Goal: Find specific page/section: Find specific page/section

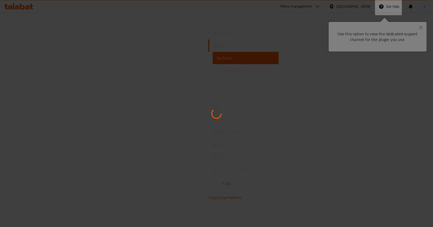
click at [423, 27] on div at bounding box center [216, 113] width 433 height 227
click at [423, 30] on div at bounding box center [216, 113] width 433 height 227
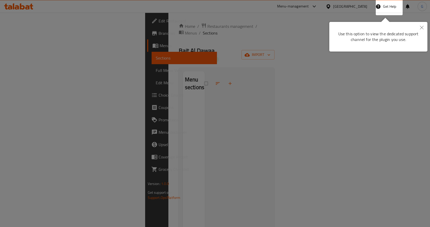
click at [140, 29] on div at bounding box center [215, 113] width 430 height 227
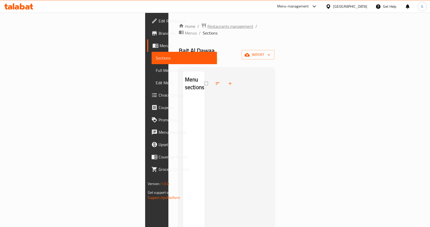
click at [207, 28] on span "Restaurants management" at bounding box center [230, 26] width 46 height 6
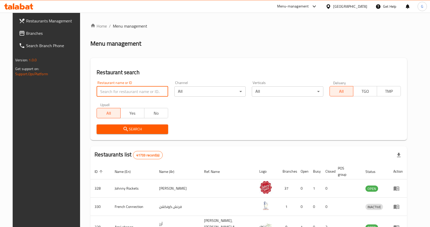
click at [121, 88] on input "search" at bounding box center [131, 91] width 71 height 10
paste input "666862"
type input "666862"
click button "Search" at bounding box center [131, 130] width 71 height 10
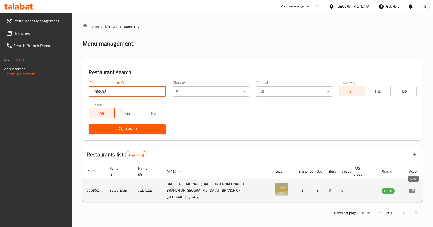
click at [411, 190] on icon "enhanced table" at bounding box center [413, 191] width 6 height 4
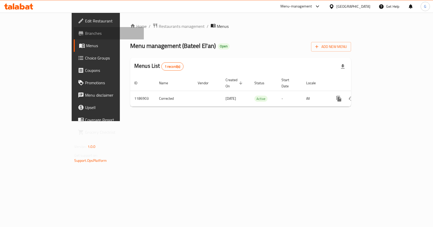
click at [85, 33] on span "Branches" at bounding box center [112, 33] width 55 height 6
